Goal: Check status: Check status

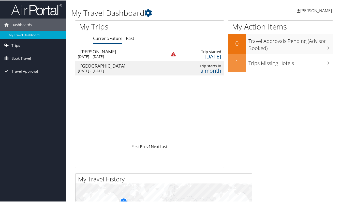
click at [33, 43] on link "Trips" at bounding box center [33, 45] width 66 height 13
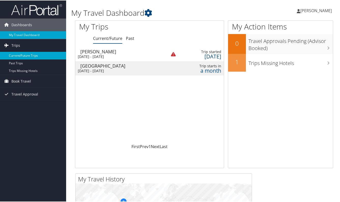
click at [27, 55] on link "Current/Future Trips" at bounding box center [33, 55] width 66 height 8
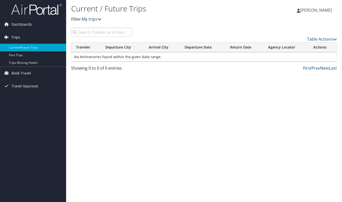
click at [17, 34] on span "Trips" at bounding box center [15, 37] width 9 height 13
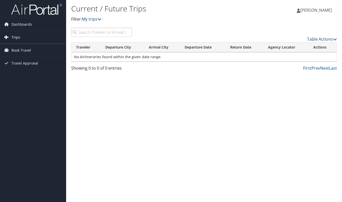
click at [17, 36] on span "Trips" at bounding box center [15, 37] width 9 height 13
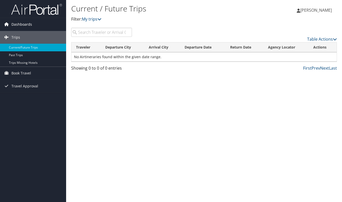
click at [21, 25] on span "Dashboards" at bounding box center [21, 24] width 21 height 13
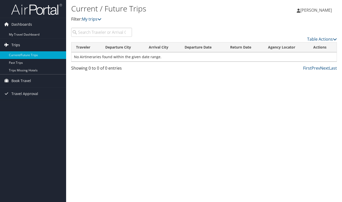
click at [33, 48] on link "Trips" at bounding box center [33, 45] width 66 height 13
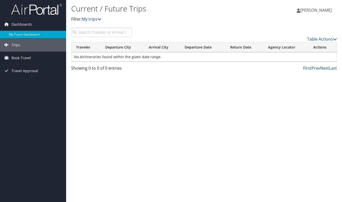
click at [34, 34] on link "My Travel Dashboard" at bounding box center [33, 35] width 66 height 8
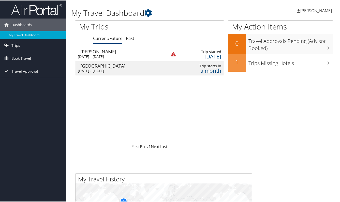
click at [116, 58] on div "[DATE] - [DATE]" at bounding box center [118, 56] width 81 height 5
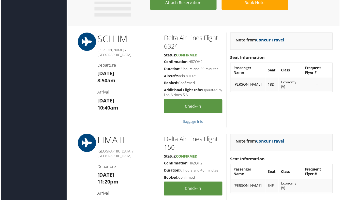
scroll to position [560, 0]
